Goal: Navigation & Orientation: Find specific page/section

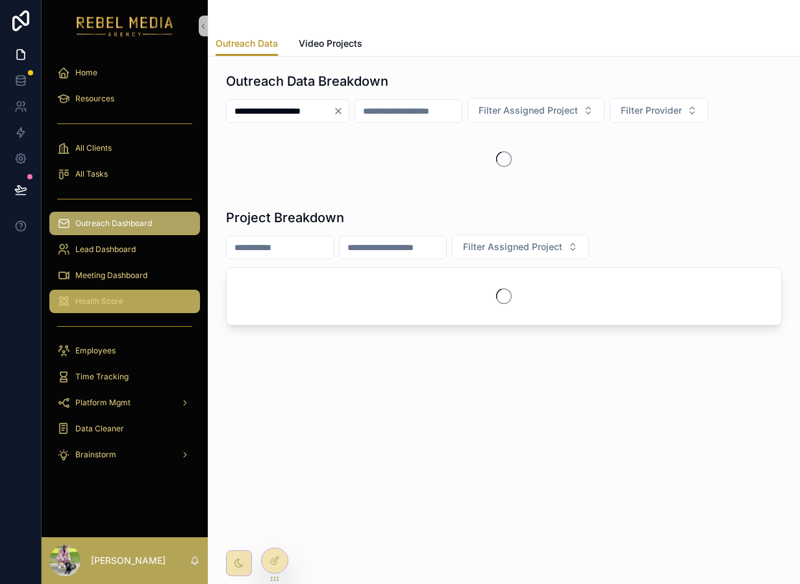
click at [160, 306] on div "Health Score" at bounding box center [124, 301] width 135 height 21
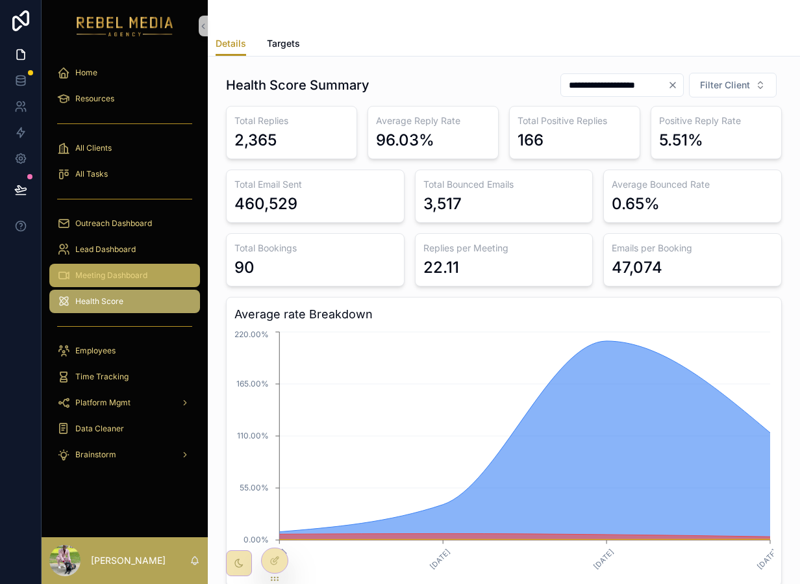
click at [123, 284] on div "Meeting Dashboard" at bounding box center [124, 275] width 135 height 21
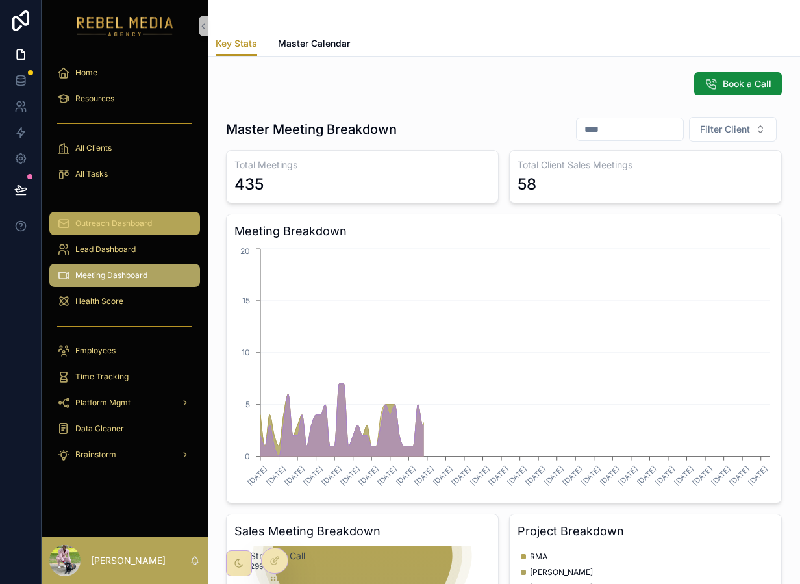
click at [127, 233] on div "Outreach Dashboard" at bounding box center [124, 223] width 135 height 21
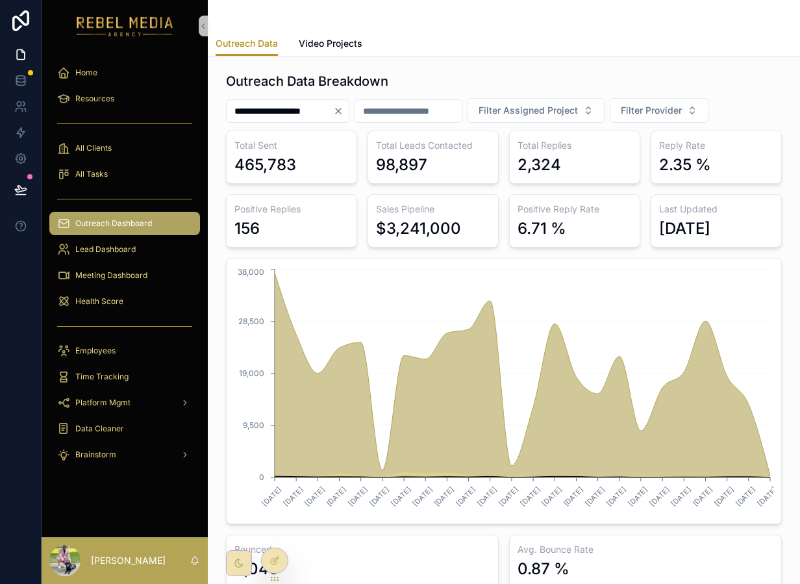
click at [125, 205] on div "scrollable content" at bounding box center [124, 198] width 151 height 21
click at [156, 207] on div "scrollable content" at bounding box center [124, 198] width 151 height 21
click at [149, 226] on span "Outreach Dashboard" at bounding box center [113, 223] width 77 height 10
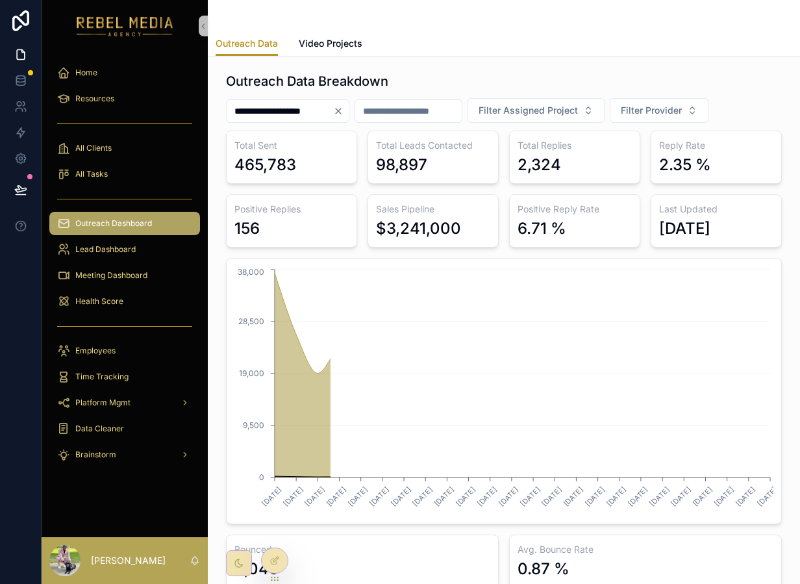
click at [142, 161] on div "All Tasks" at bounding box center [125, 174] width 166 height 26
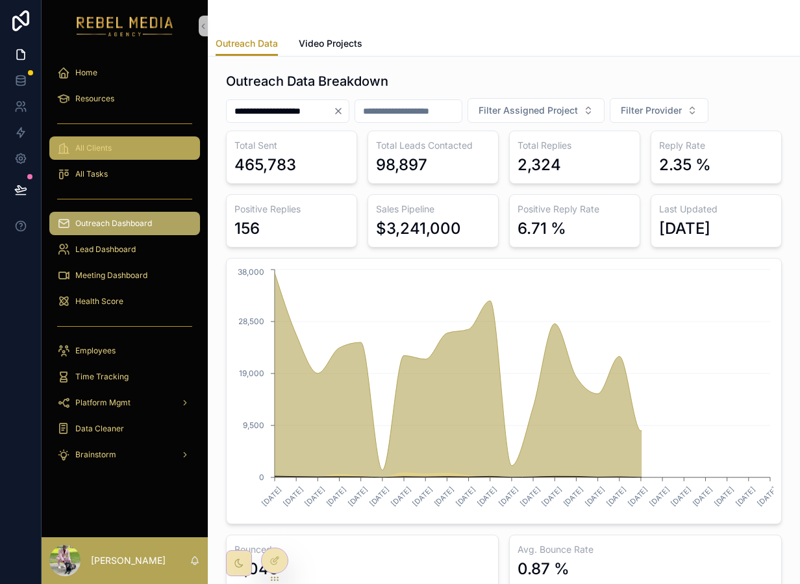
click at [136, 150] on div "All Clients" at bounding box center [124, 148] width 135 height 21
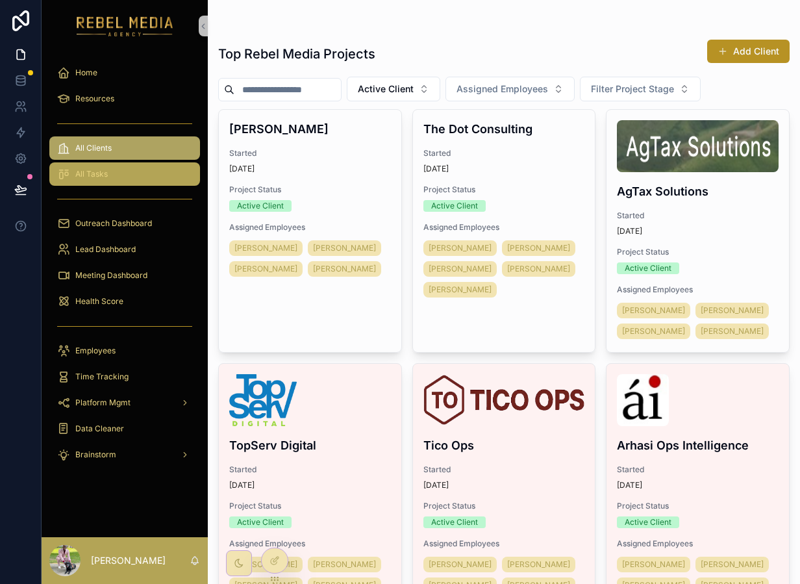
click at [106, 178] on span "All Tasks" at bounding box center [91, 174] width 32 height 10
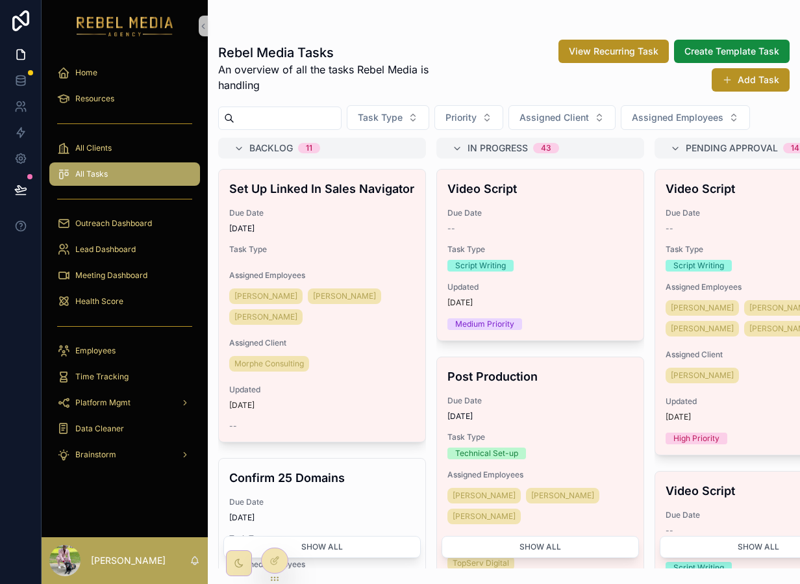
click at [86, 116] on div "scrollable content" at bounding box center [124, 123] width 151 height 21
click at [105, 140] on div "All Clients" at bounding box center [124, 148] width 135 height 21
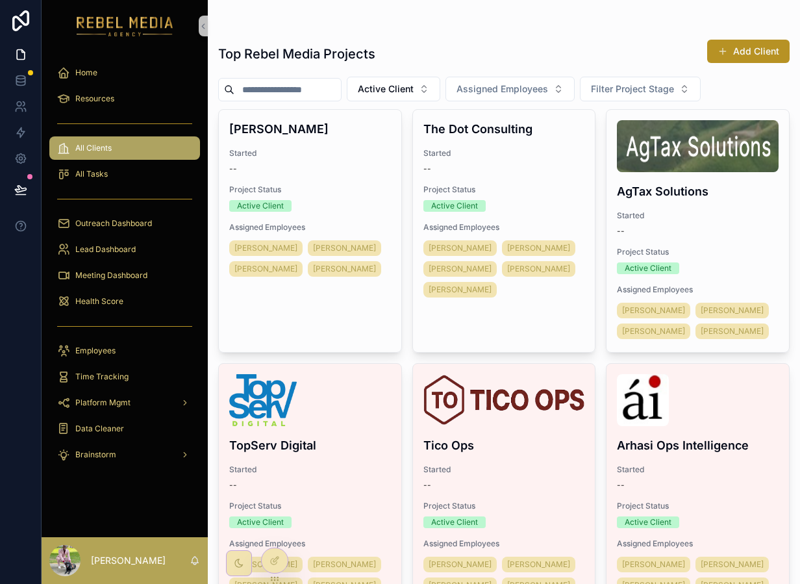
click at [105, 140] on div "All Clients" at bounding box center [124, 148] width 135 height 21
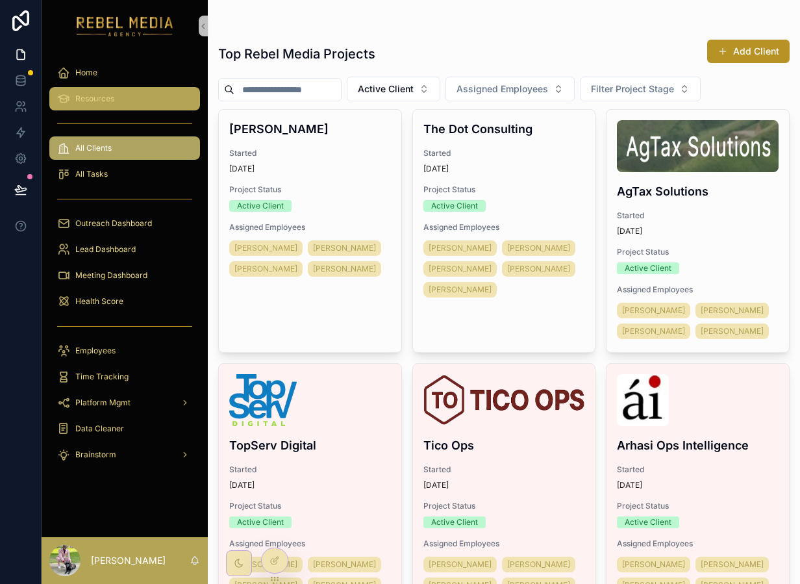
click at [117, 97] on div "Resources" at bounding box center [124, 98] width 135 height 21
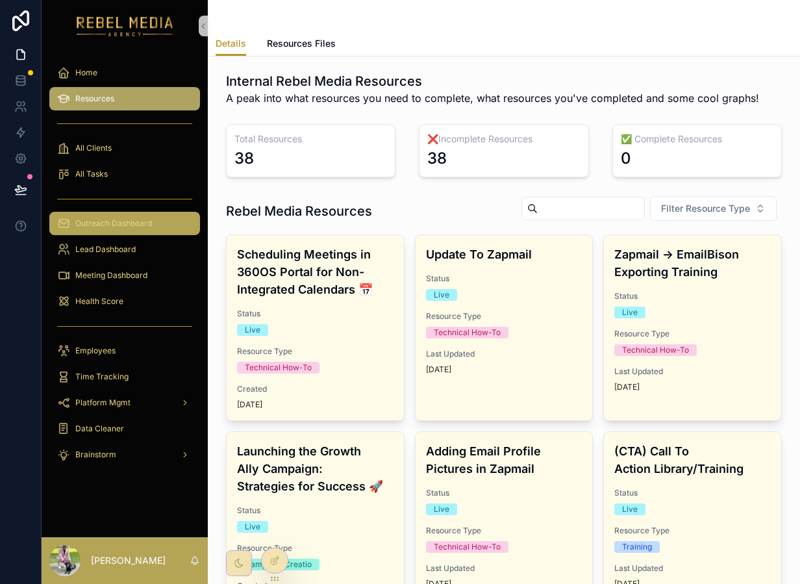
click at [118, 232] on div "Outreach Dashboard" at bounding box center [124, 223] width 135 height 21
